Goal: Task Accomplishment & Management: Complete application form

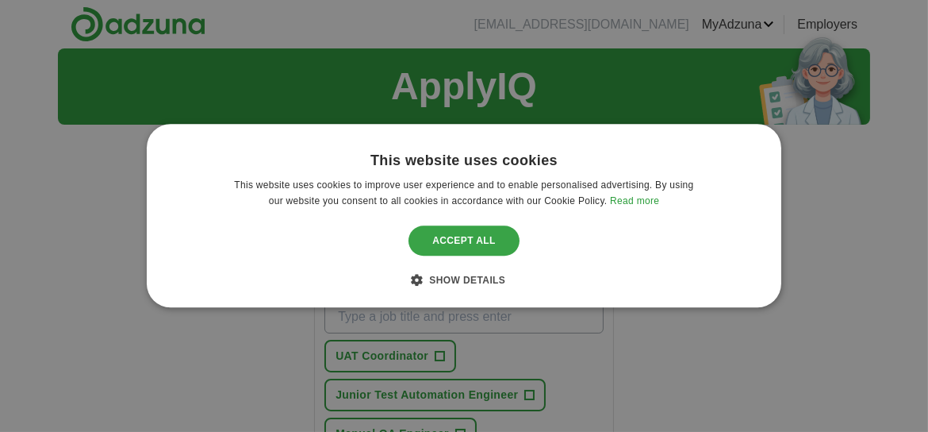
click at [467, 235] on div "Accept all" at bounding box center [464, 240] width 111 height 30
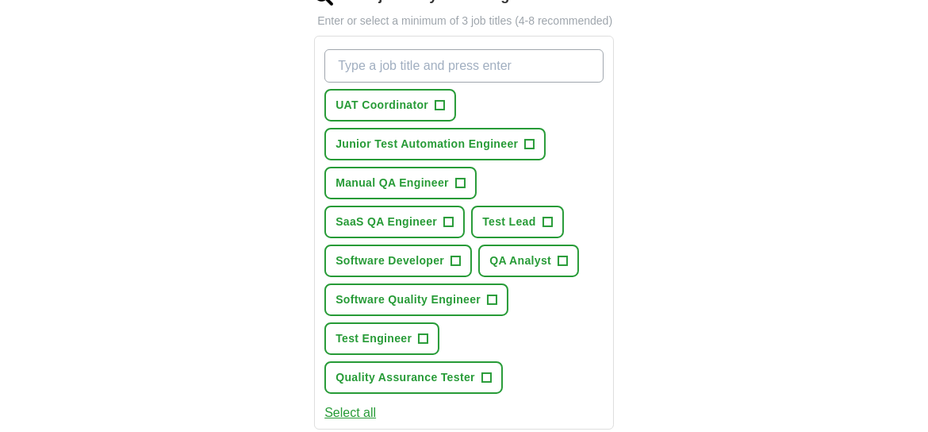
scroll to position [252, 0]
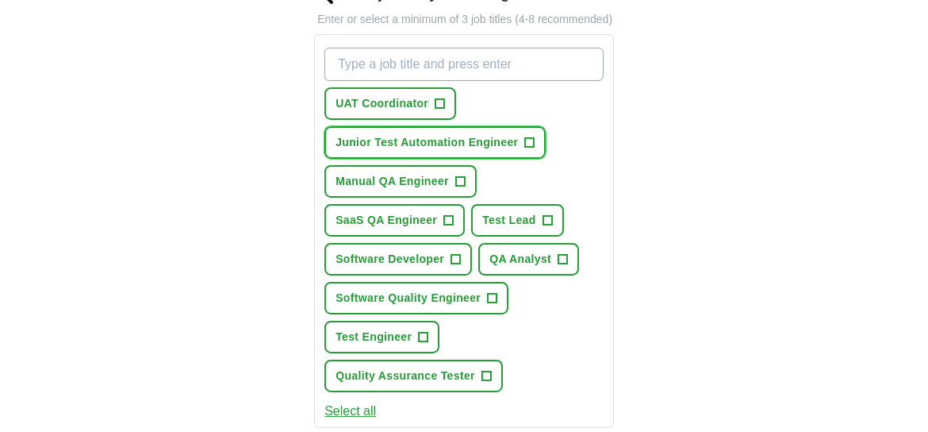
click at [533, 140] on span "+" at bounding box center [530, 142] width 10 height 13
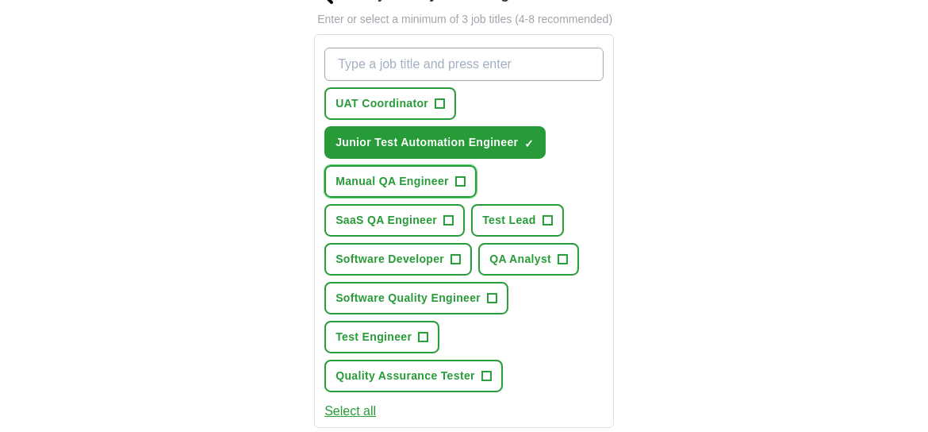
click at [467, 177] on button "Manual QA Engineer +" at bounding box center [401, 181] width 152 height 33
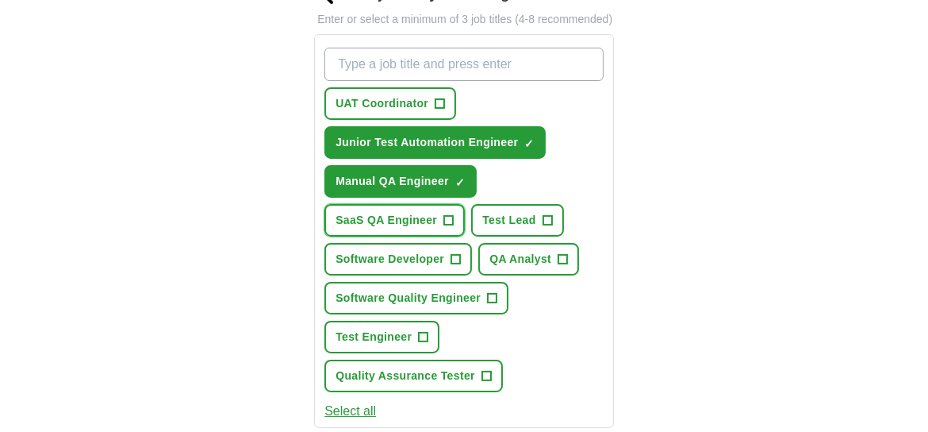
click at [454, 215] on button "SaaS QA Engineer +" at bounding box center [395, 220] width 140 height 33
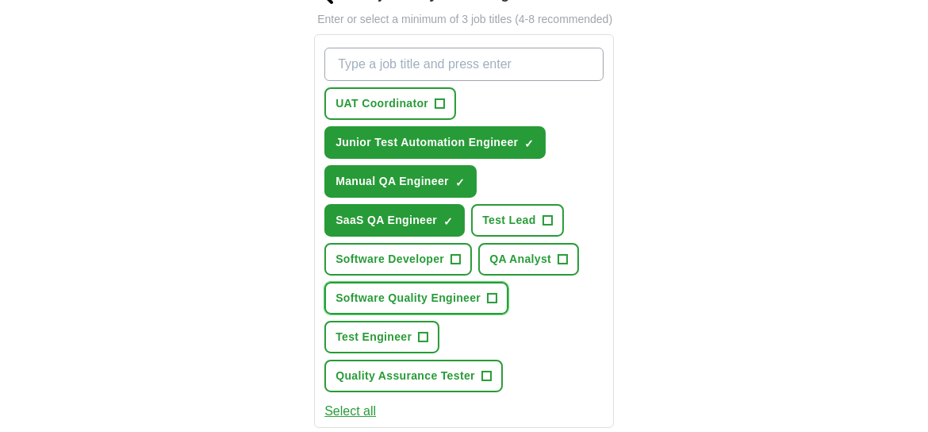
click at [496, 294] on span "+" at bounding box center [493, 298] width 10 height 13
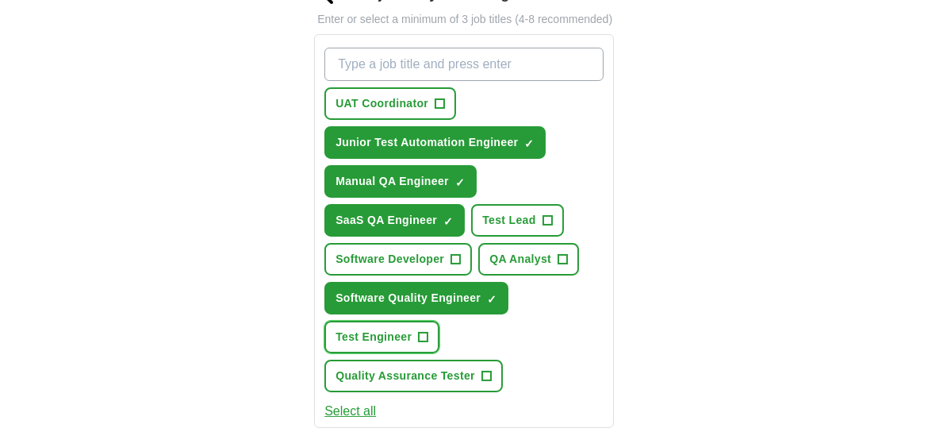
click at [420, 331] on span "+" at bounding box center [424, 337] width 10 height 13
click at [491, 370] on span "+" at bounding box center [487, 376] width 10 height 13
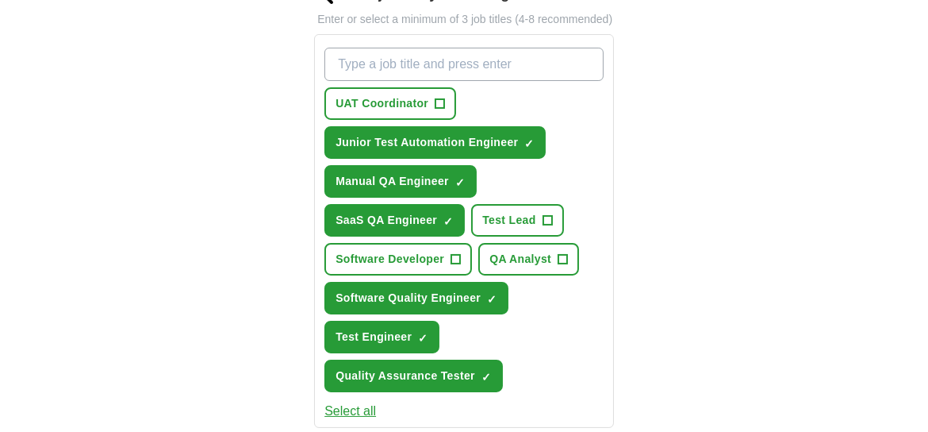
click at [564, 367] on div "UAT Coordinator + Junior Test Automation Engineer ✓ × Manual QA Engineer ✓ × Sa…" at bounding box center [464, 219] width 286 height 357
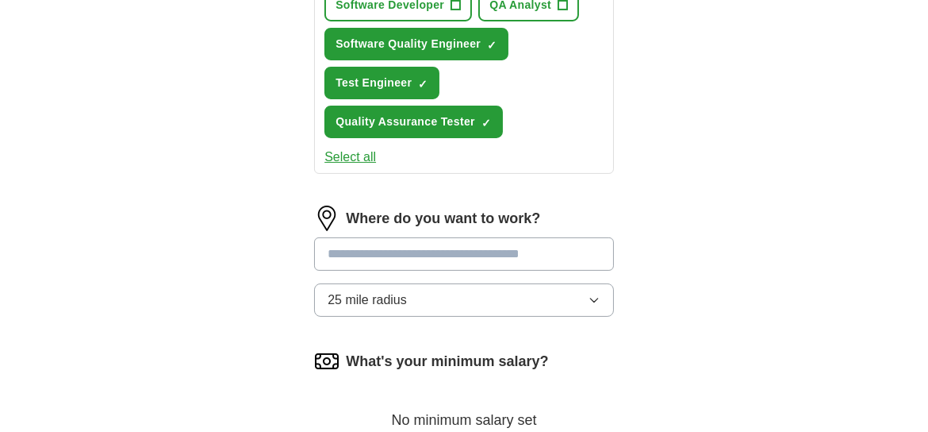
scroll to position [537, 0]
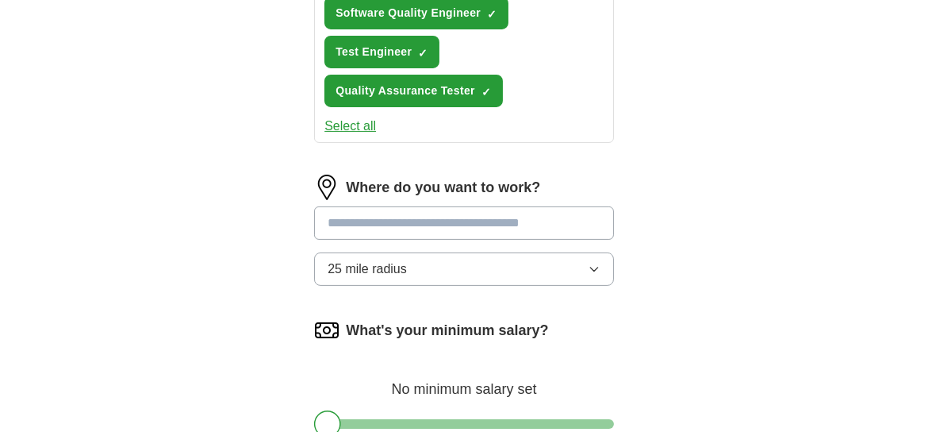
click at [511, 225] on input at bounding box center [464, 222] width 300 height 33
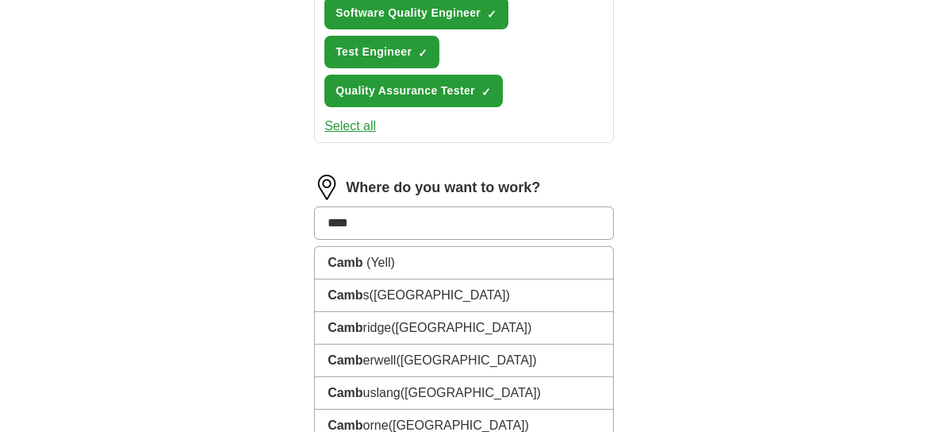
type input "*****"
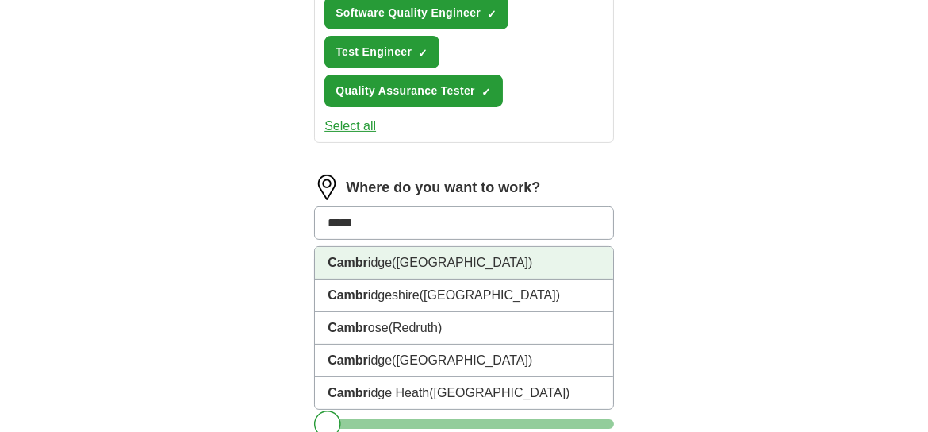
click at [477, 258] on span "([GEOGRAPHIC_DATA])" at bounding box center [462, 262] width 140 height 13
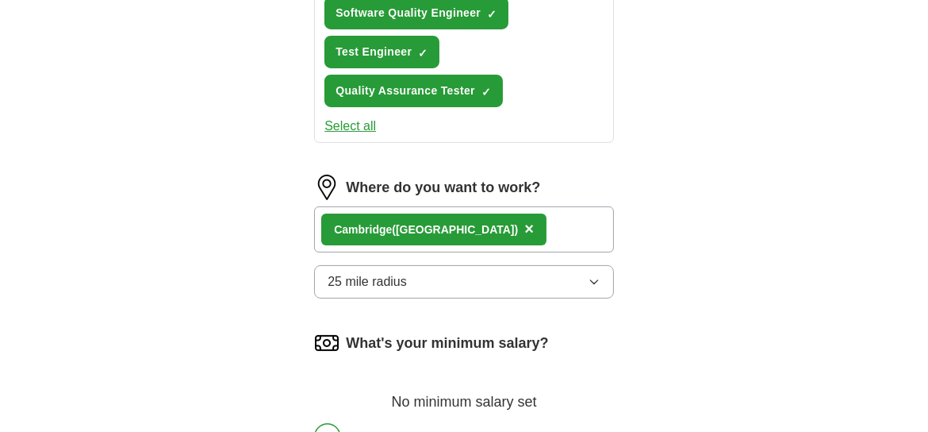
click at [491, 280] on button "25 mile radius" at bounding box center [464, 281] width 300 height 33
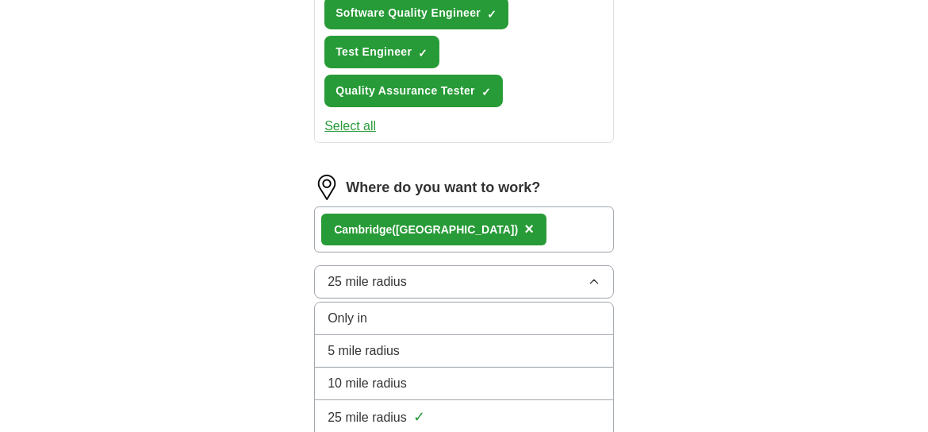
click at [479, 406] on div "25 mile radius ✓" at bounding box center [464, 416] width 273 height 21
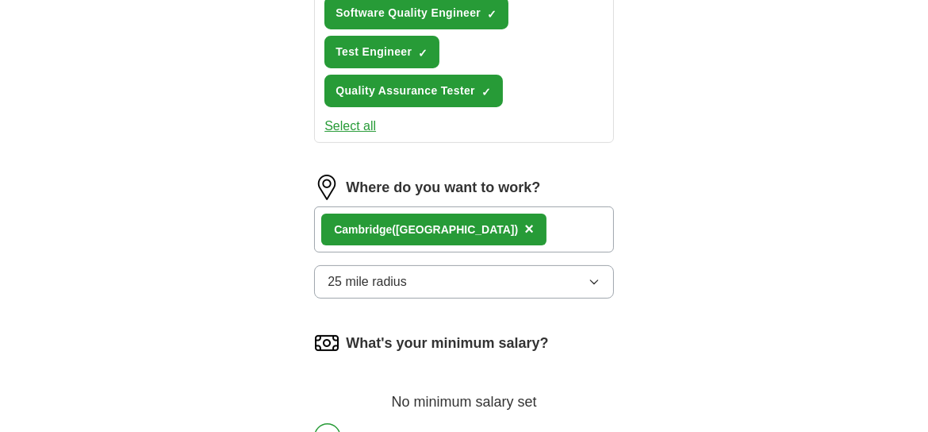
click at [647, 352] on div "Let ApplyIQ do the hard work of searching and applying for jobs. Just tell us w…" at bounding box center [464, 89] width 406 height 978
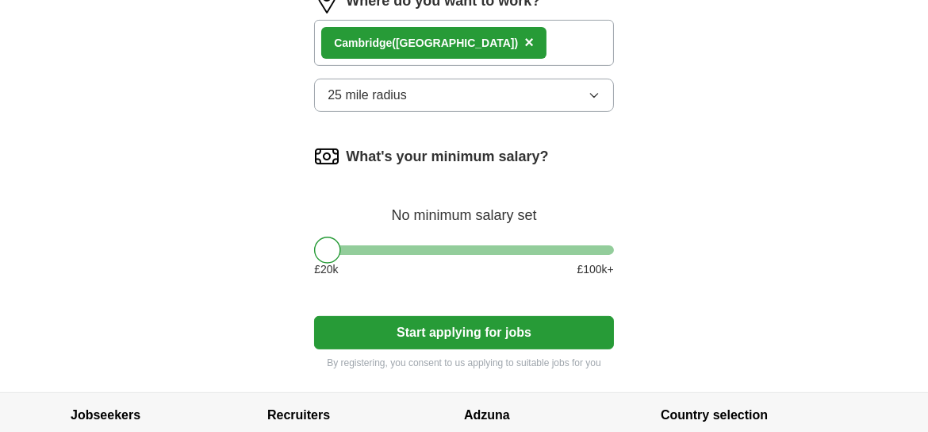
scroll to position [727, 0]
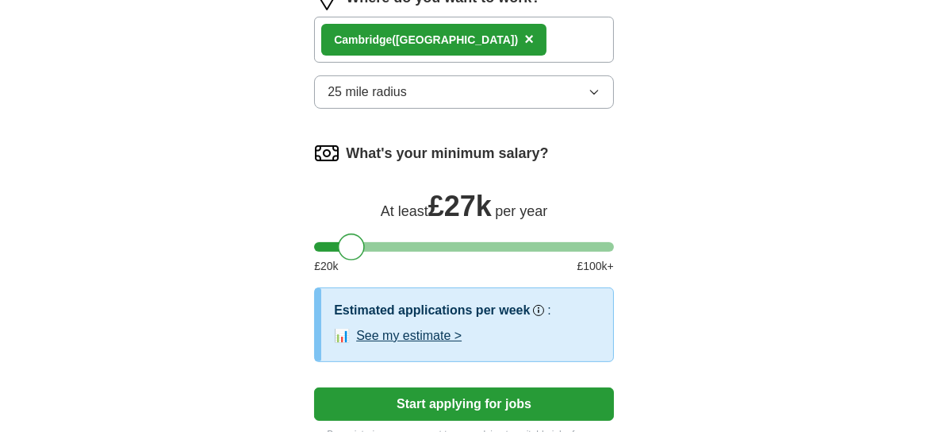
click at [352, 242] on div at bounding box center [464, 247] width 300 height 10
click at [448, 395] on button "Start applying for jobs" at bounding box center [464, 403] width 300 height 33
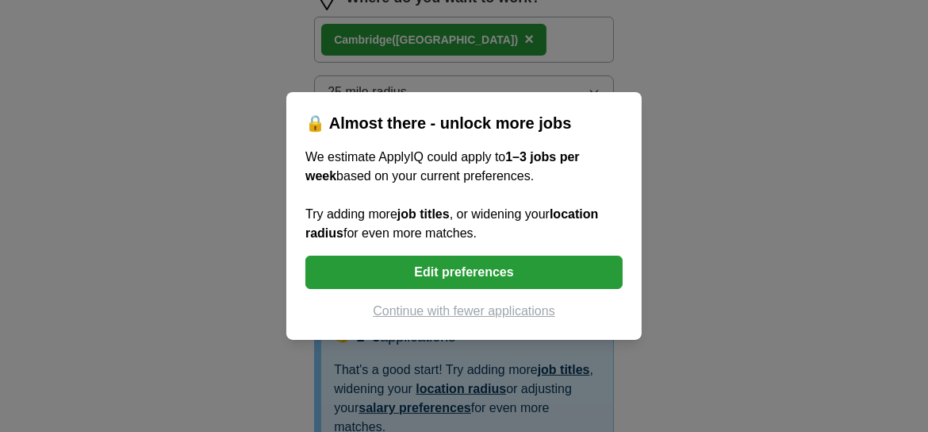
click at [567, 286] on button "Edit preferences" at bounding box center [464, 272] width 317 height 33
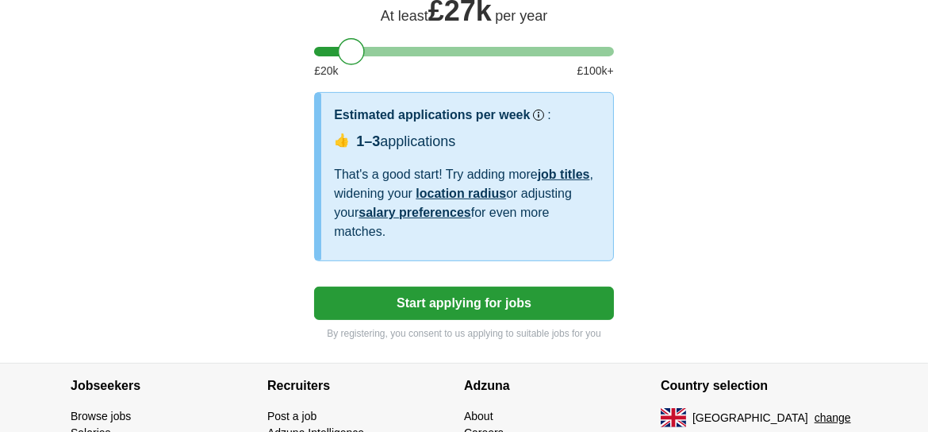
scroll to position [948, 0]
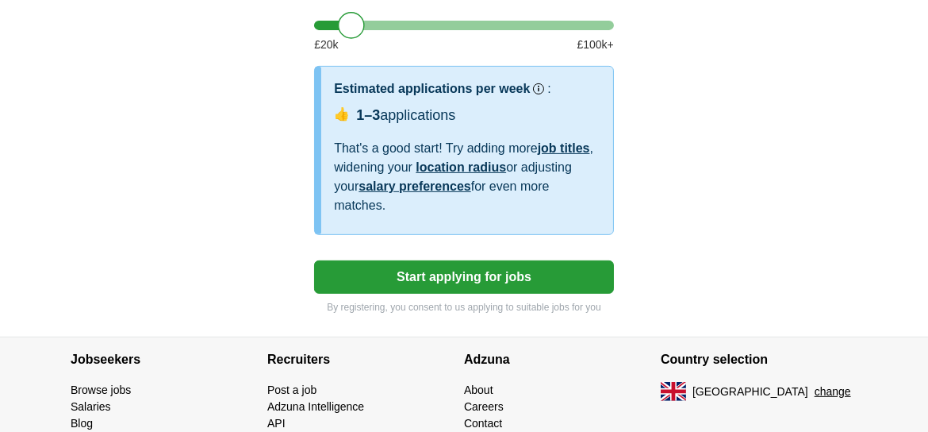
click at [526, 272] on button "Start applying for jobs" at bounding box center [464, 276] width 300 height 33
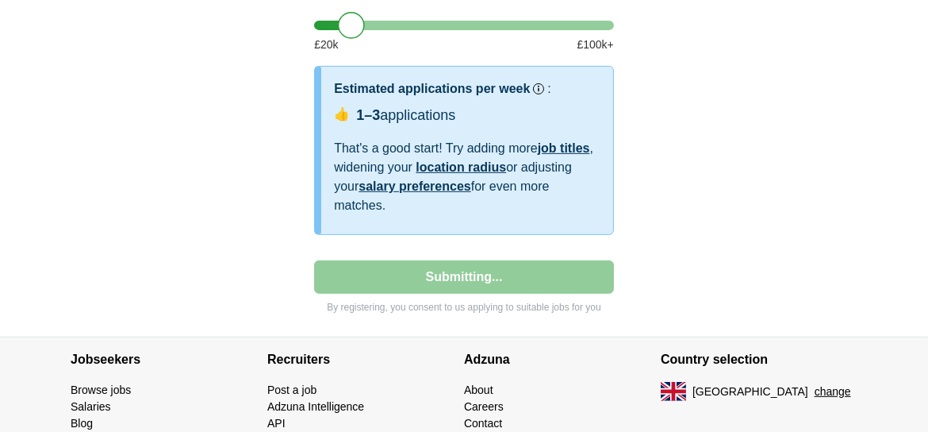
select select "**"
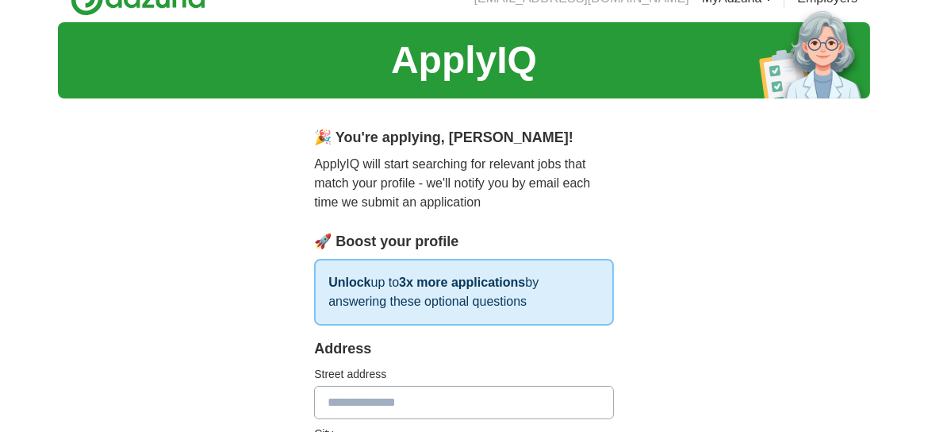
scroll to position [0, 0]
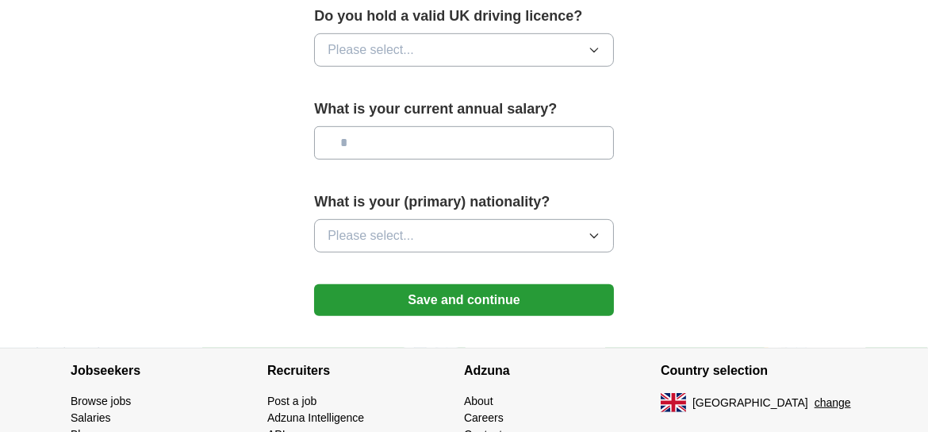
scroll to position [1255, 0]
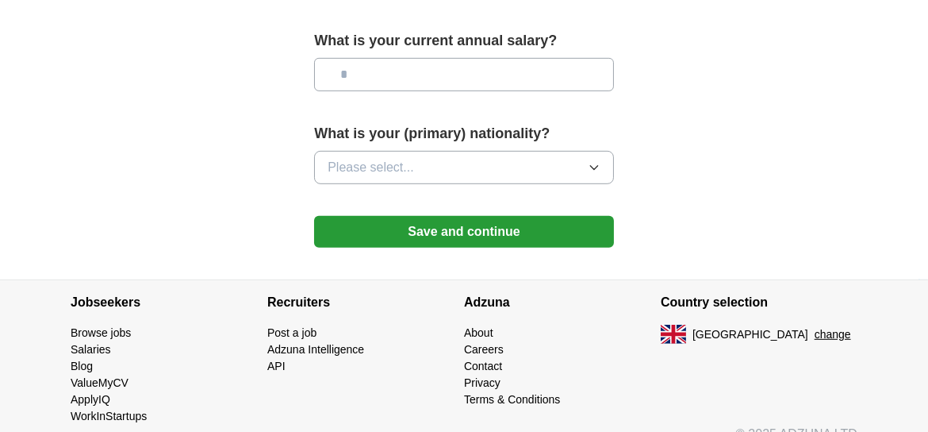
click at [583, 151] on button "Please select..." at bounding box center [464, 167] width 300 height 33
